Goal: Browse casually: Explore the website without a specific task or goal

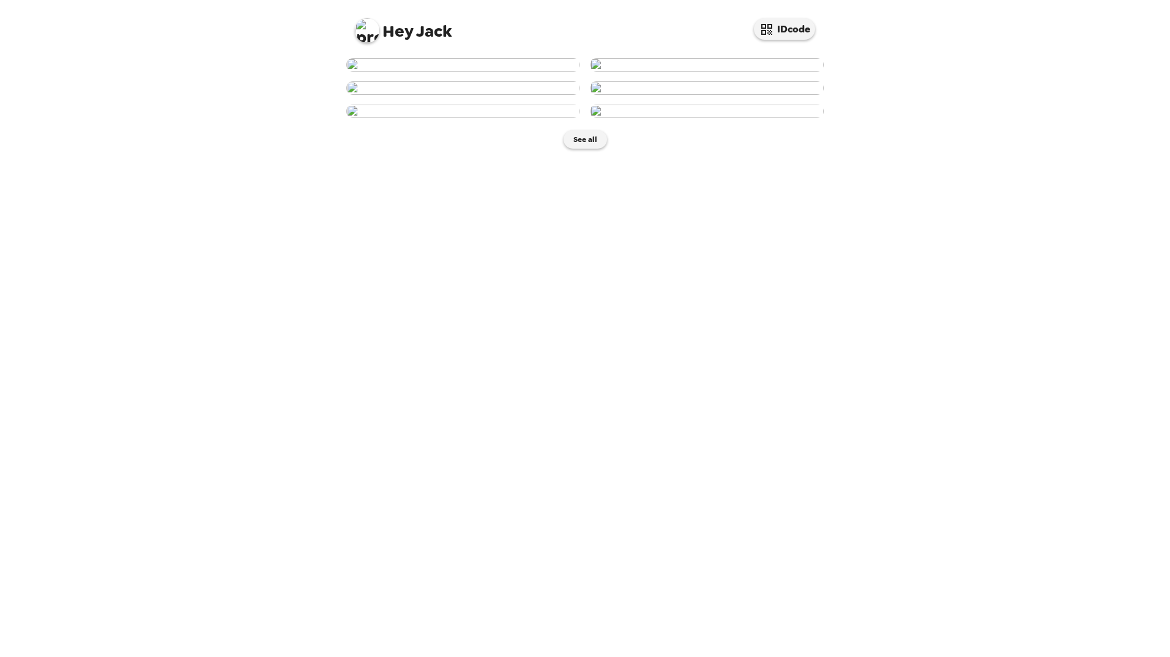
scroll to position [367, 0]
click at [579, 149] on button "See all" at bounding box center [585, 139] width 43 height 18
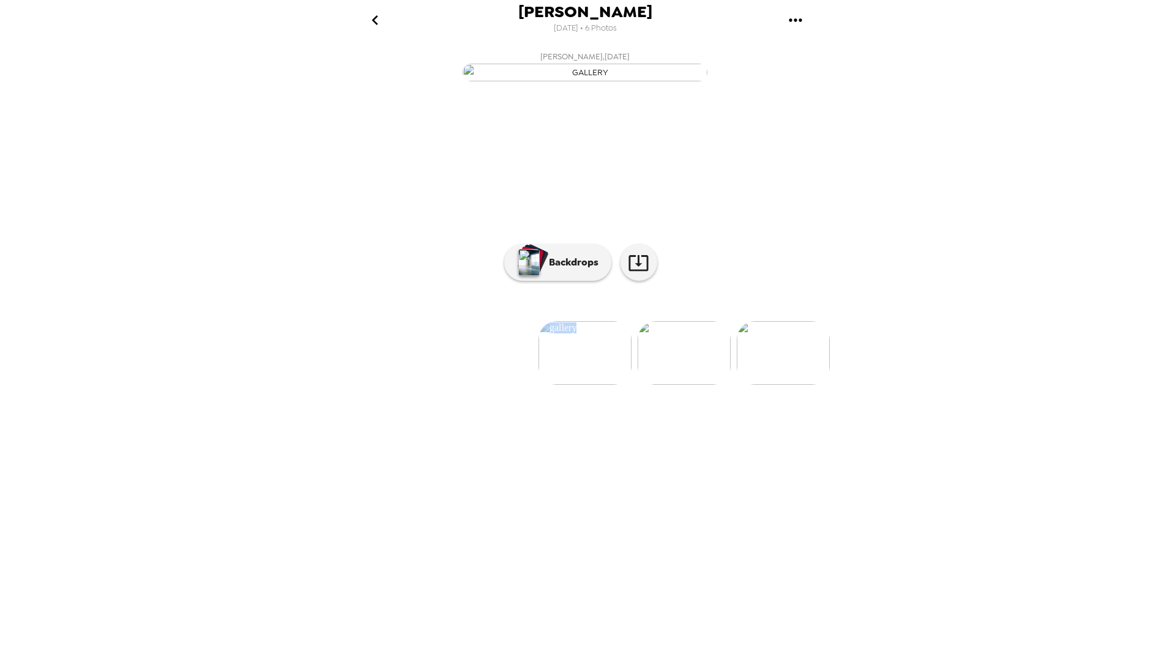
drag, startPoint x: 522, startPoint y: 513, endPoint x: 649, endPoint y: 521, distance: 127.5
click at [649, 385] on ul at bounding box center [585, 353] width 490 height 64
click at [547, 275] on div "button" at bounding box center [534, 259] width 30 height 31
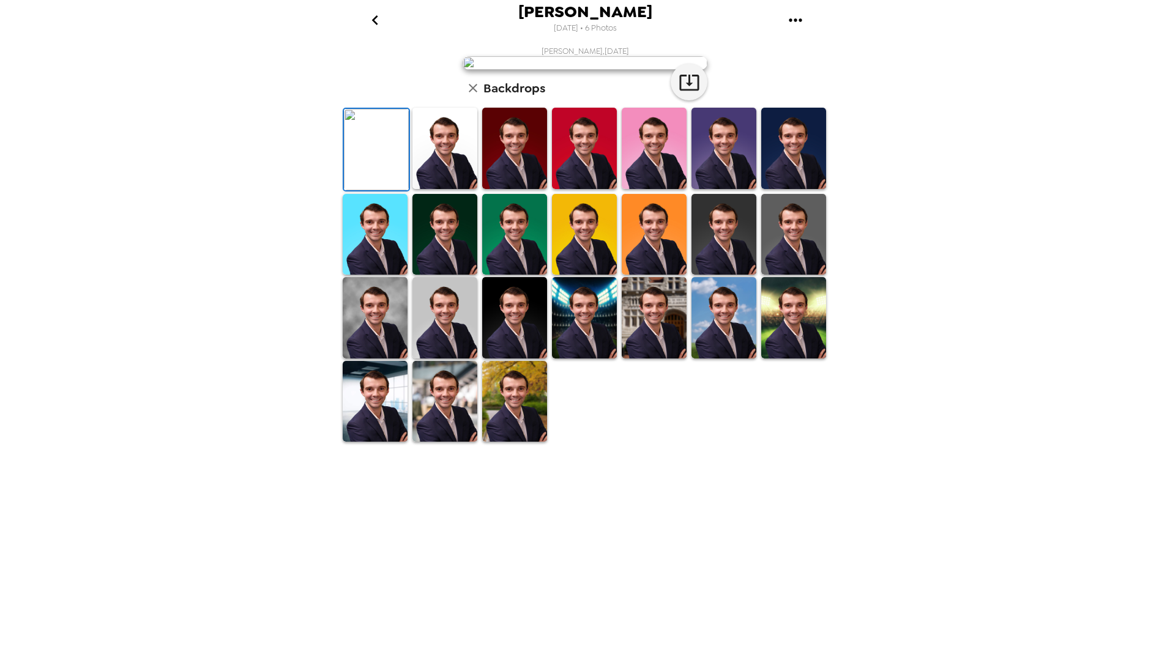
scroll to position [61, 0]
click at [446, 442] on img at bounding box center [445, 401] width 65 height 81
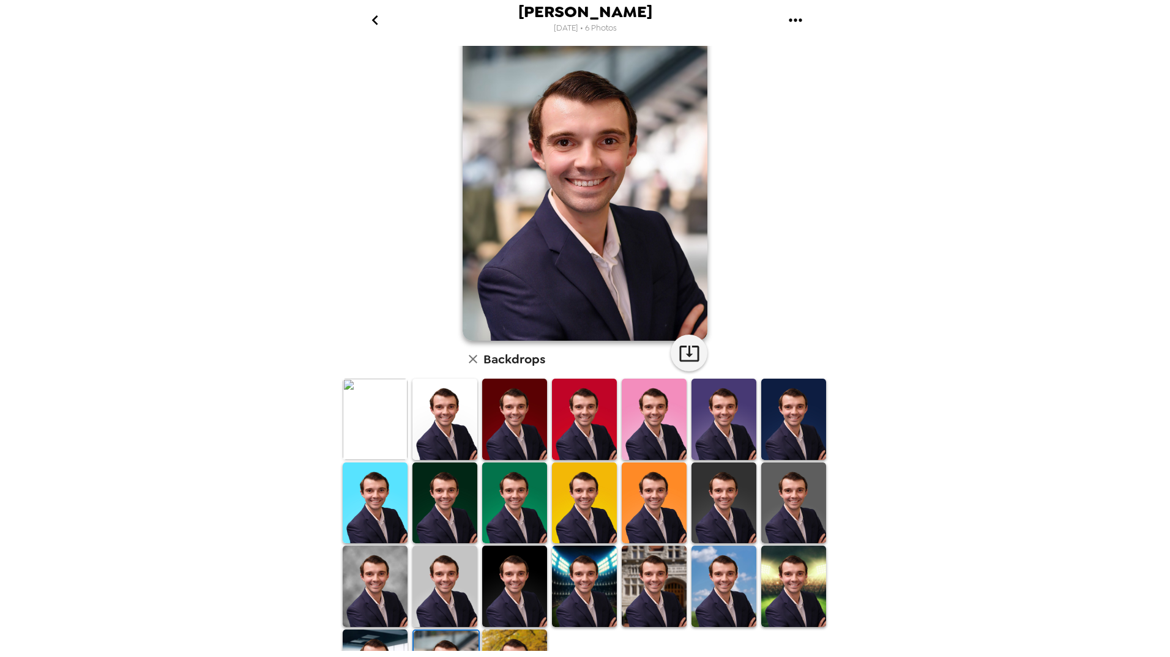
scroll to position [0, 0]
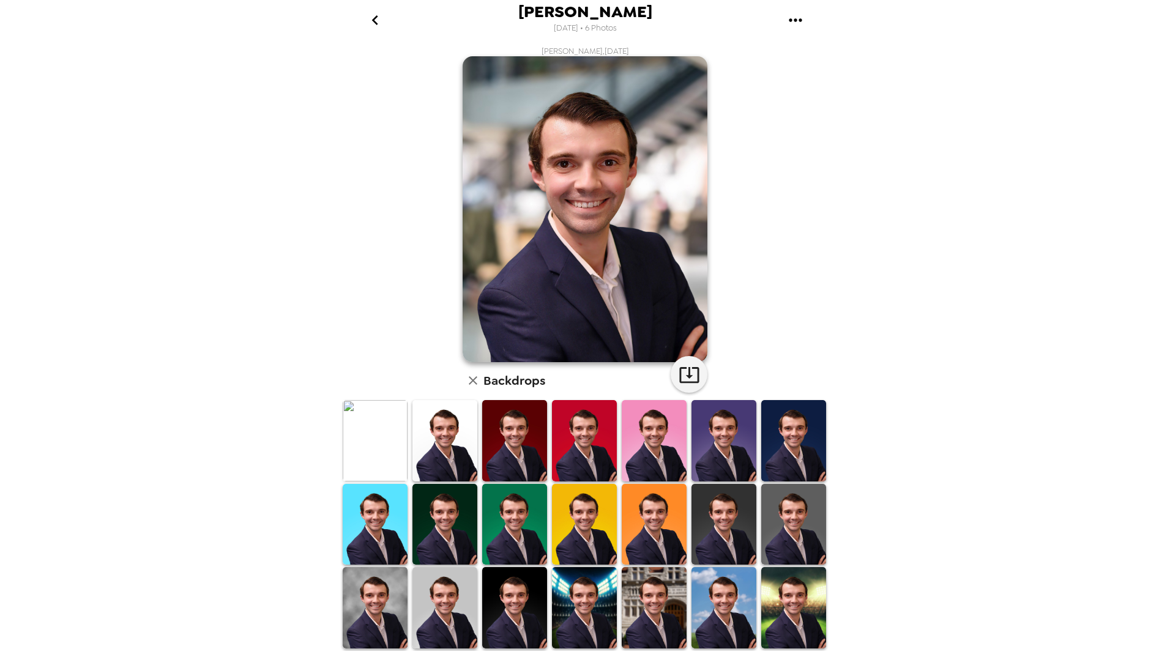
click at [374, 15] on icon "go back" at bounding box center [375, 20] width 20 height 20
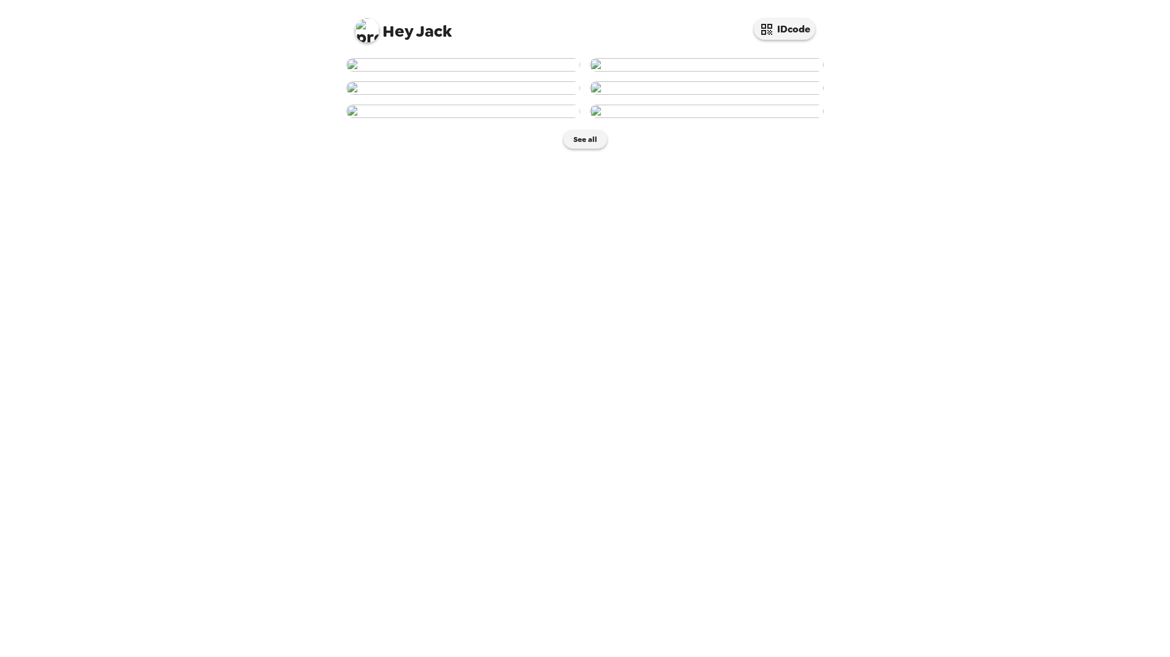
scroll to position [367, 0]
click at [481, 118] on img at bounding box center [463, 111] width 234 height 13
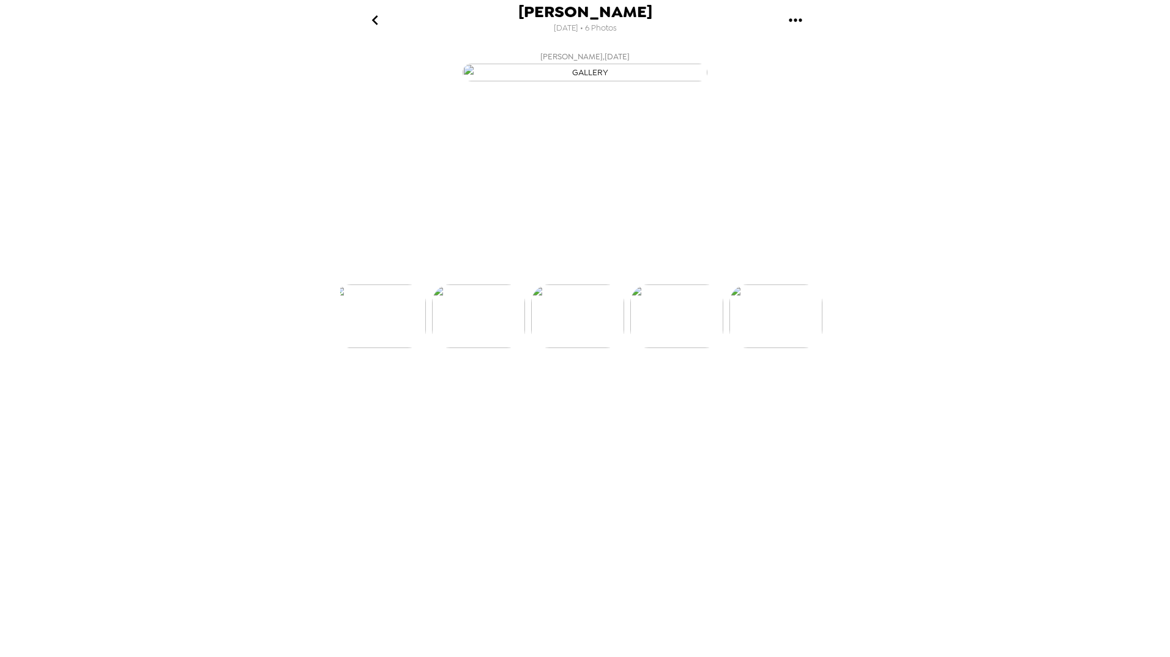
scroll to position [0, 394]
click at [563, 281] on button "Backdrops" at bounding box center [557, 262] width 107 height 37
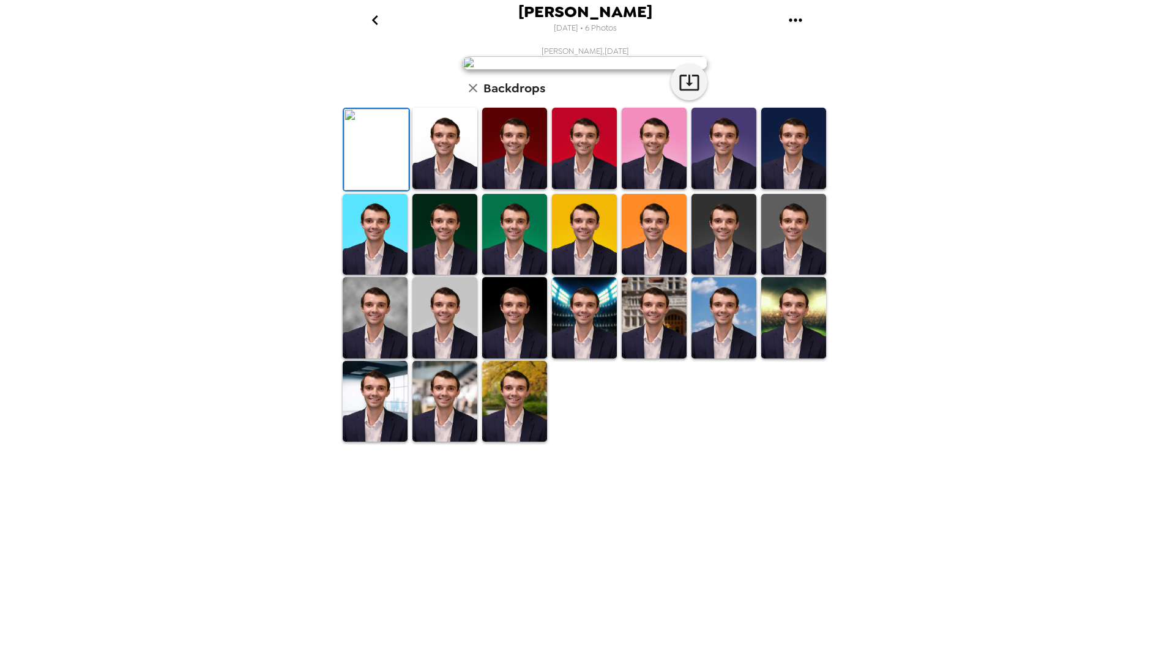
click at [515, 189] on img at bounding box center [514, 148] width 65 height 81
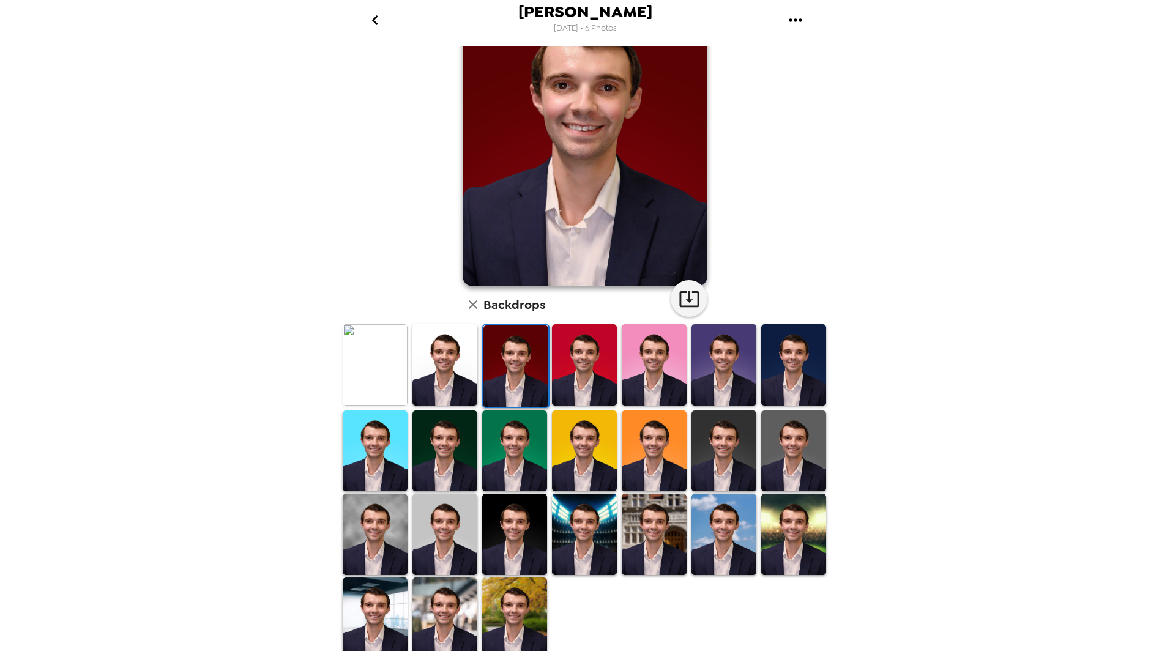
scroll to position [78, 0]
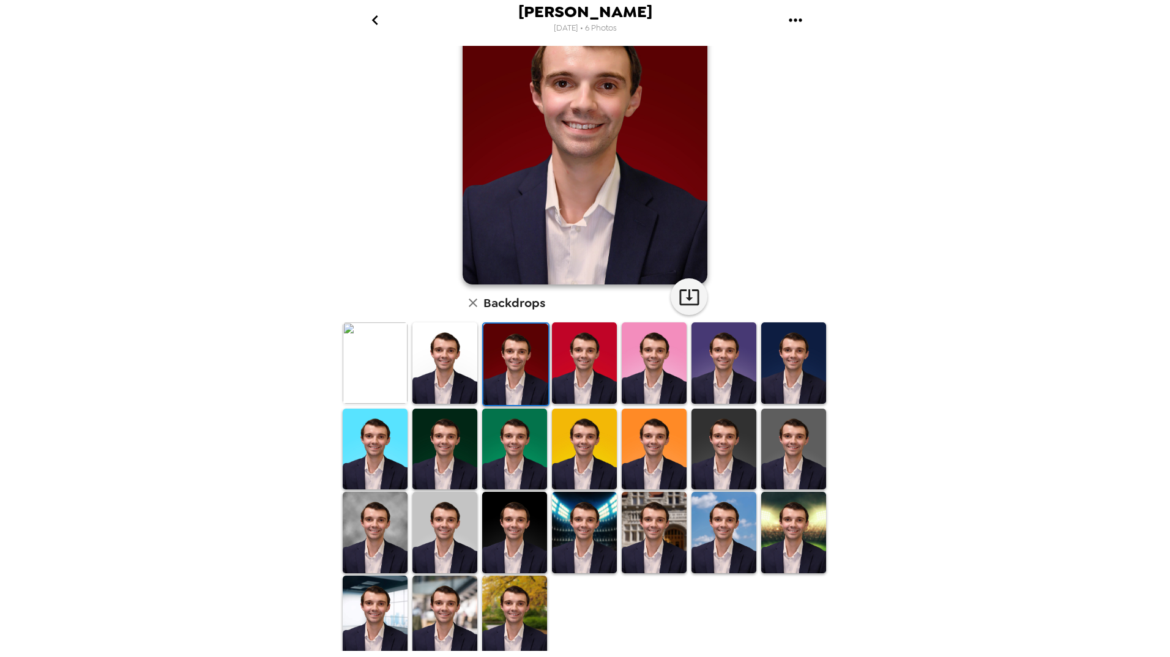
click at [397, 532] on img at bounding box center [375, 532] width 65 height 81
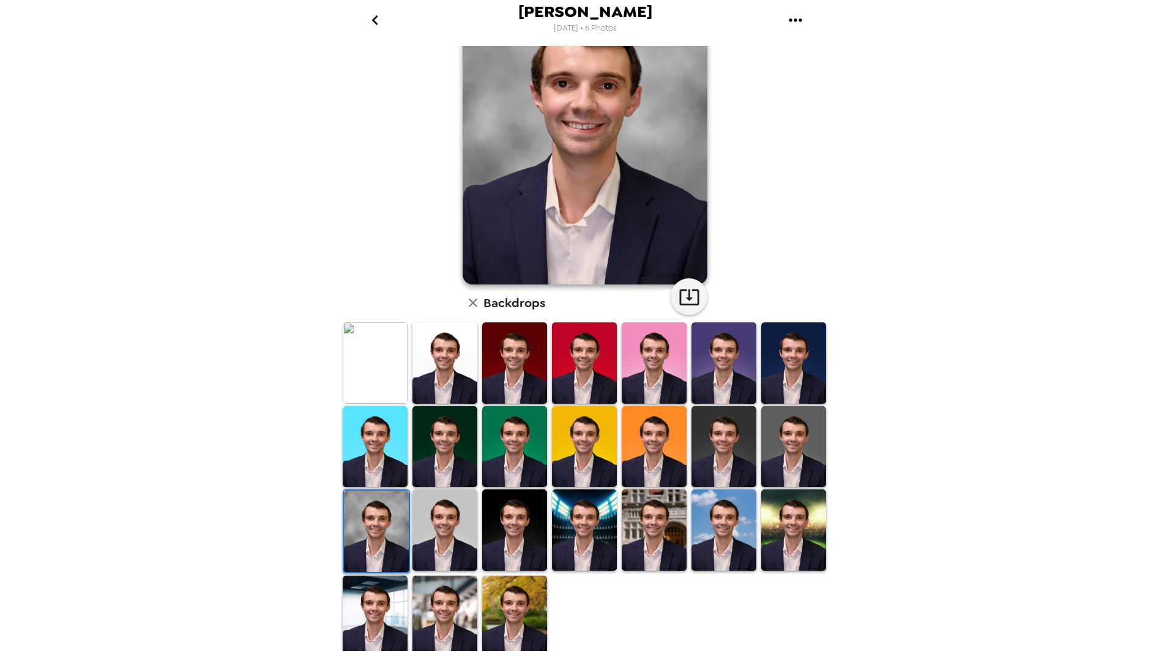
click at [376, 603] on img at bounding box center [375, 616] width 65 height 81
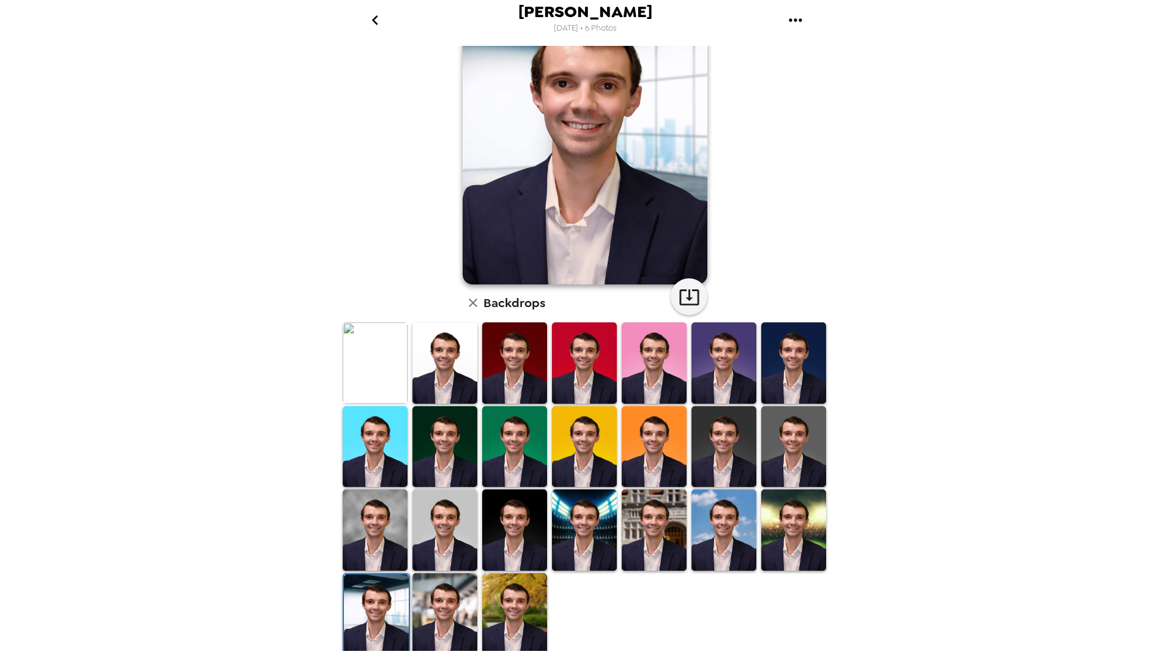
scroll to position [17, 0]
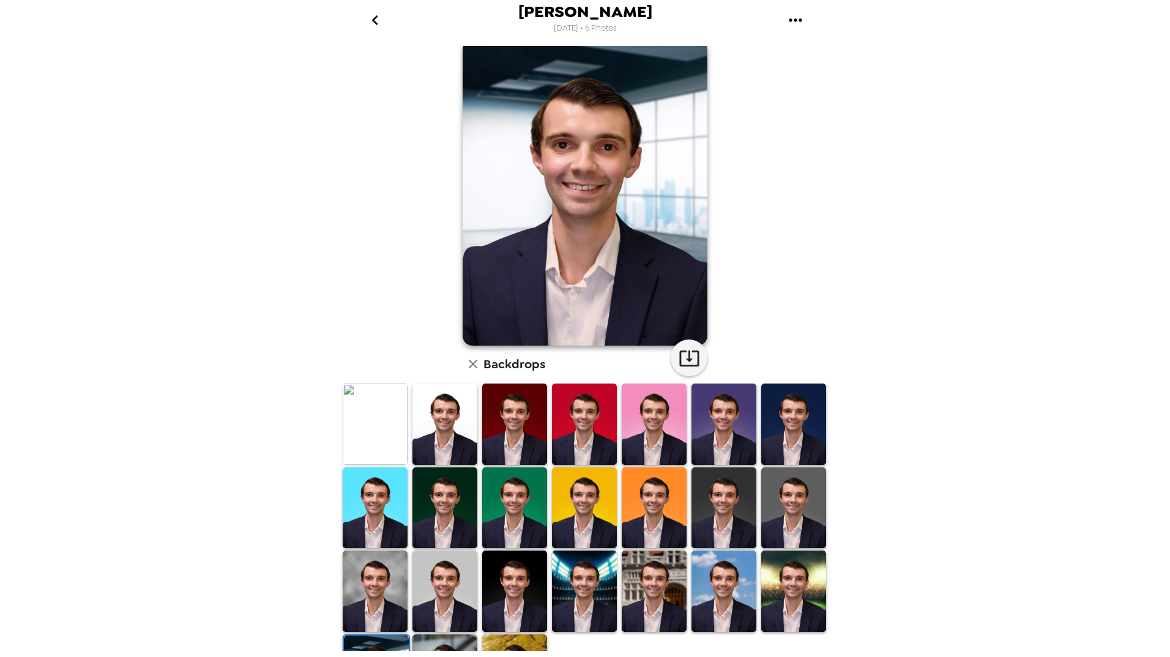
click at [774, 490] on img at bounding box center [793, 508] width 65 height 81
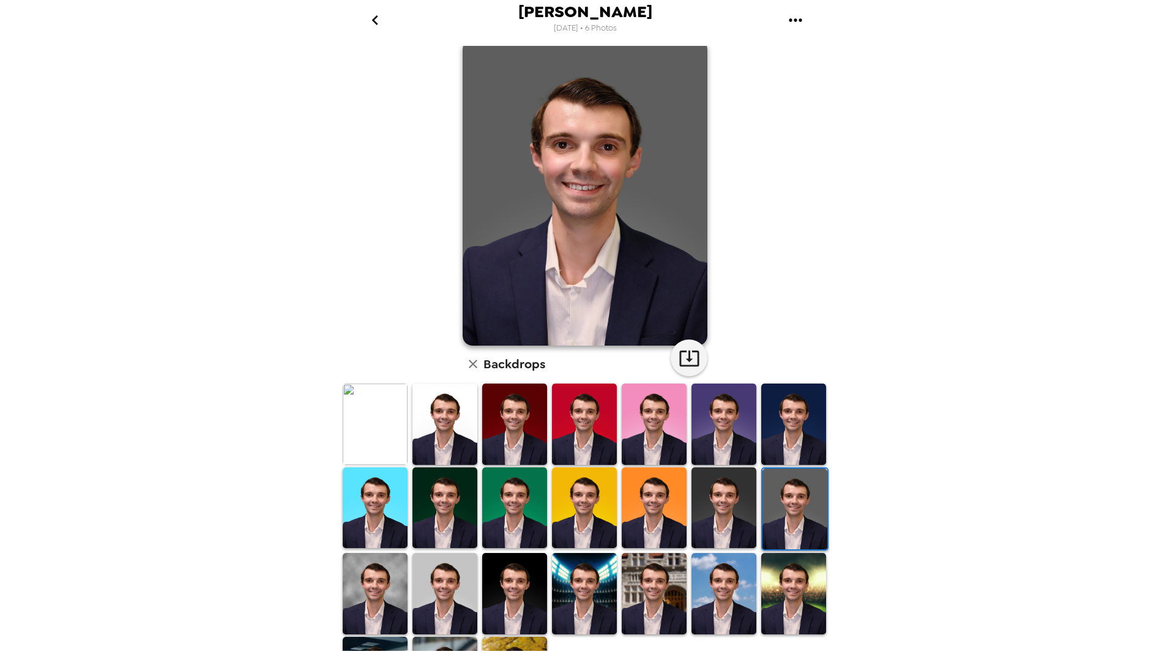
click at [723, 504] on img at bounding box center [724, 508] width 65 height 81
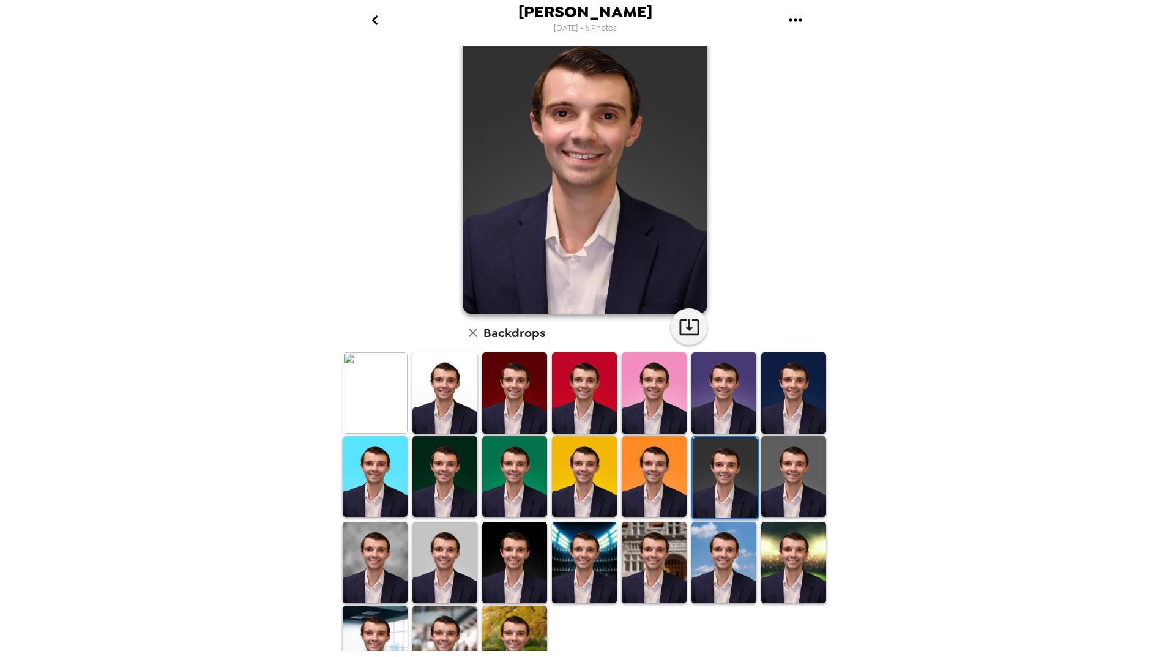
scroll to position [61, 0]
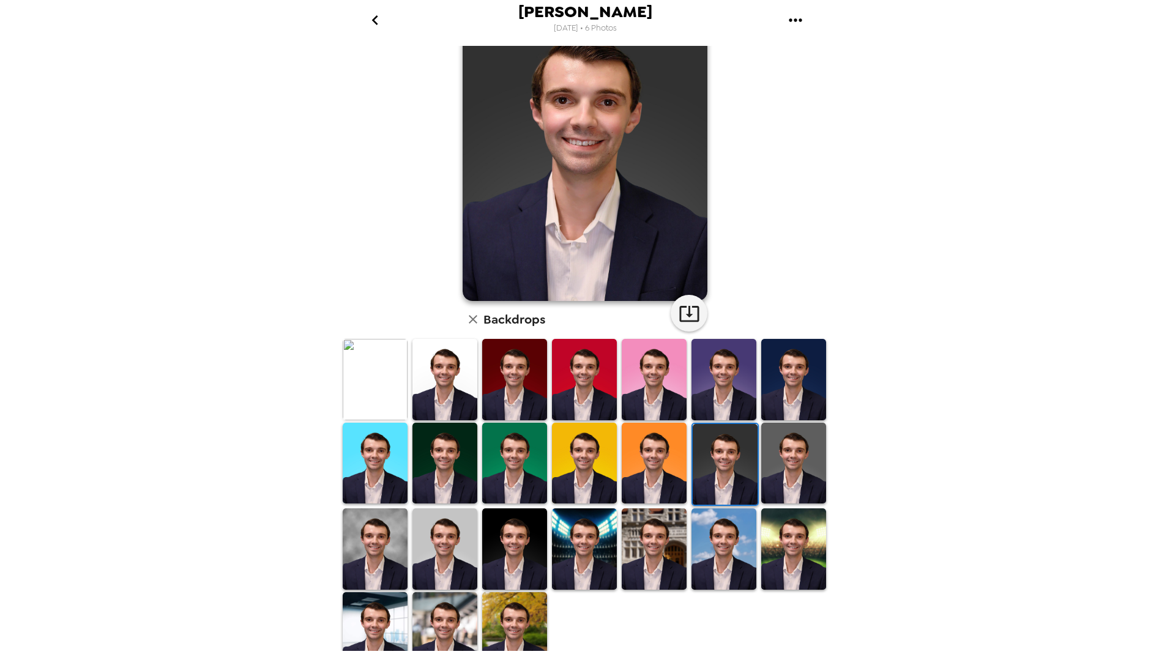
click at [716, 550] on img at bounding box center [724, 549] width 65 height 81
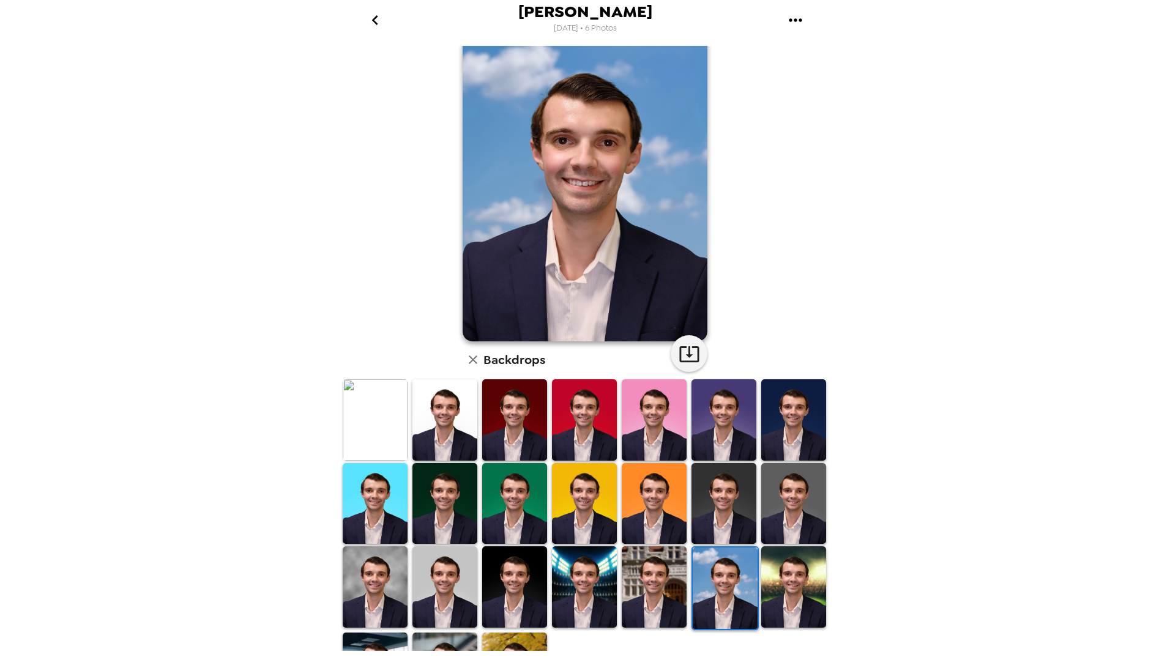
scroll to position [0, 0]
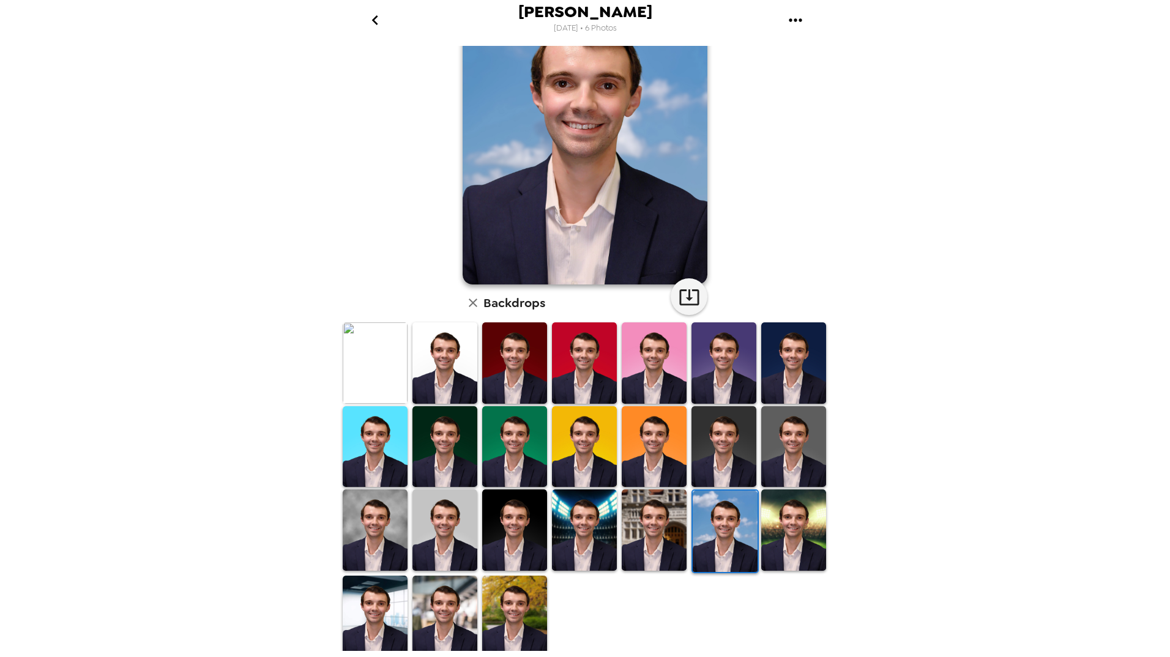
click at [635, 532] on img at bounding box center [654, 530] width 65 height 81
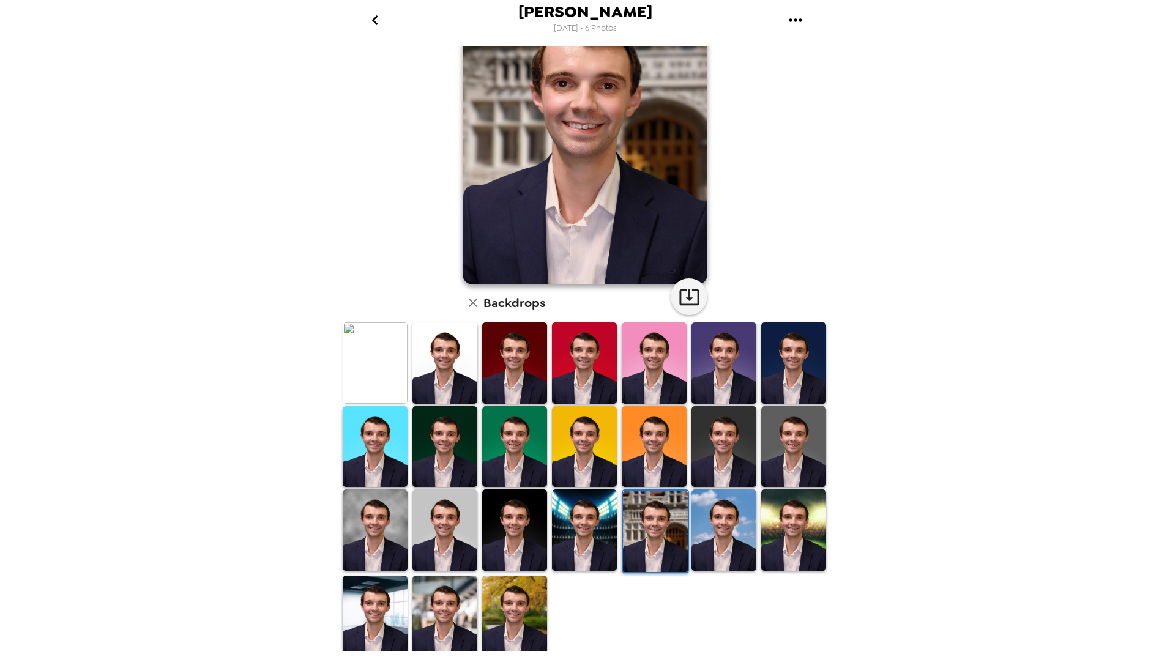
scroll to position [17, 0]
